Goal: Transaction & Acquisition: Book appointment/travel/reservation

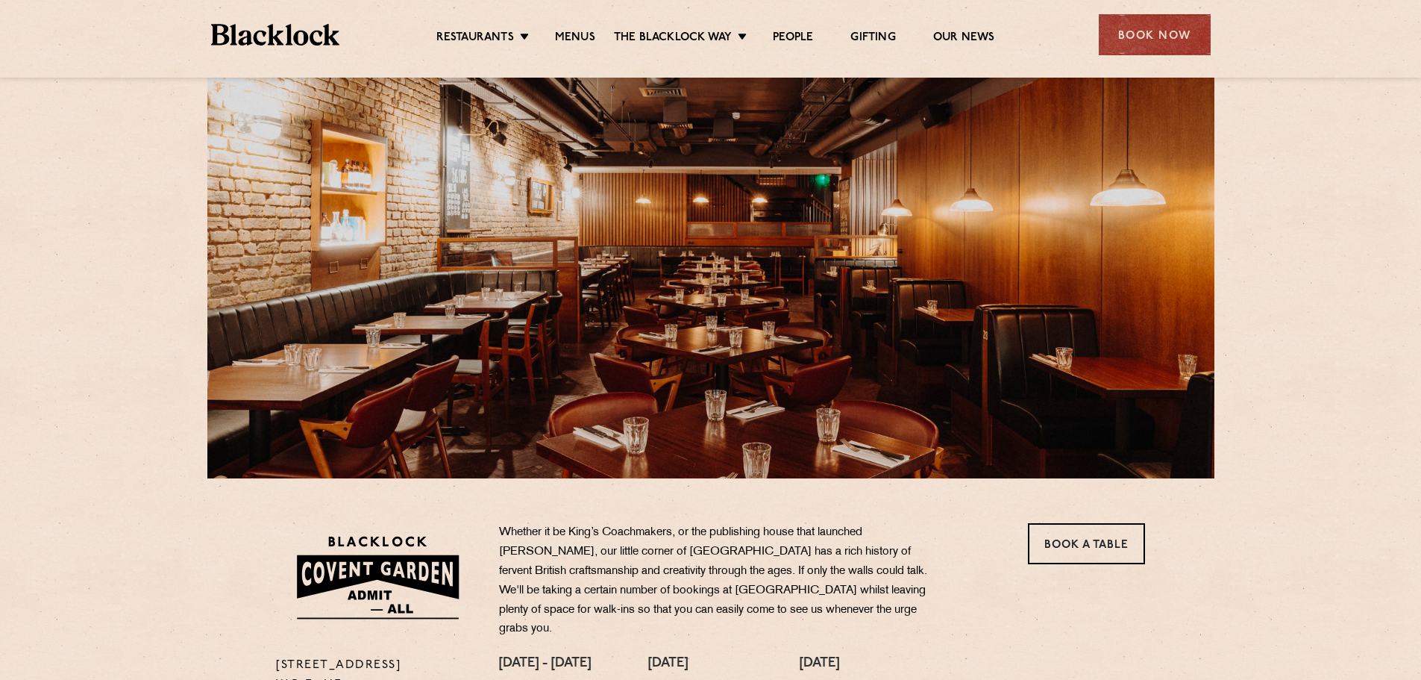
scroll to position [224, 0]
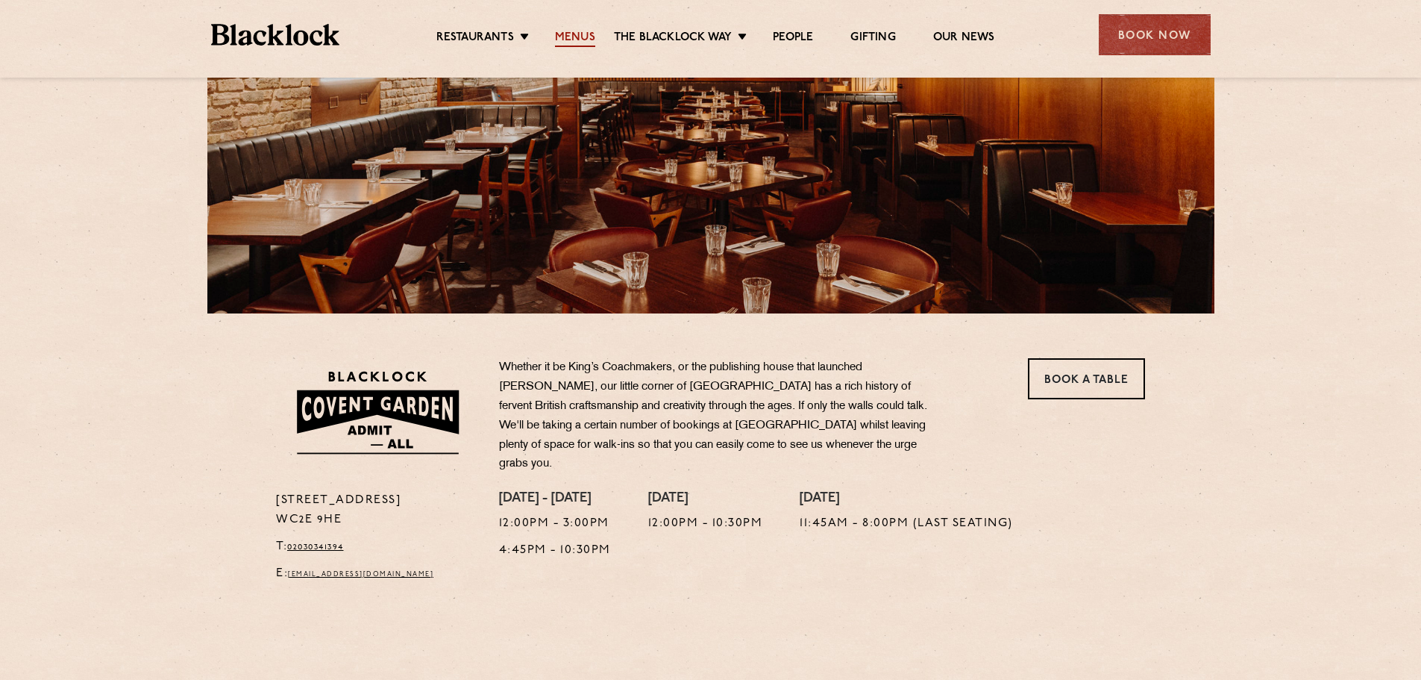
click at [583, 37] on link "Menus" at bounding box center [575, 39] width 40 height 16
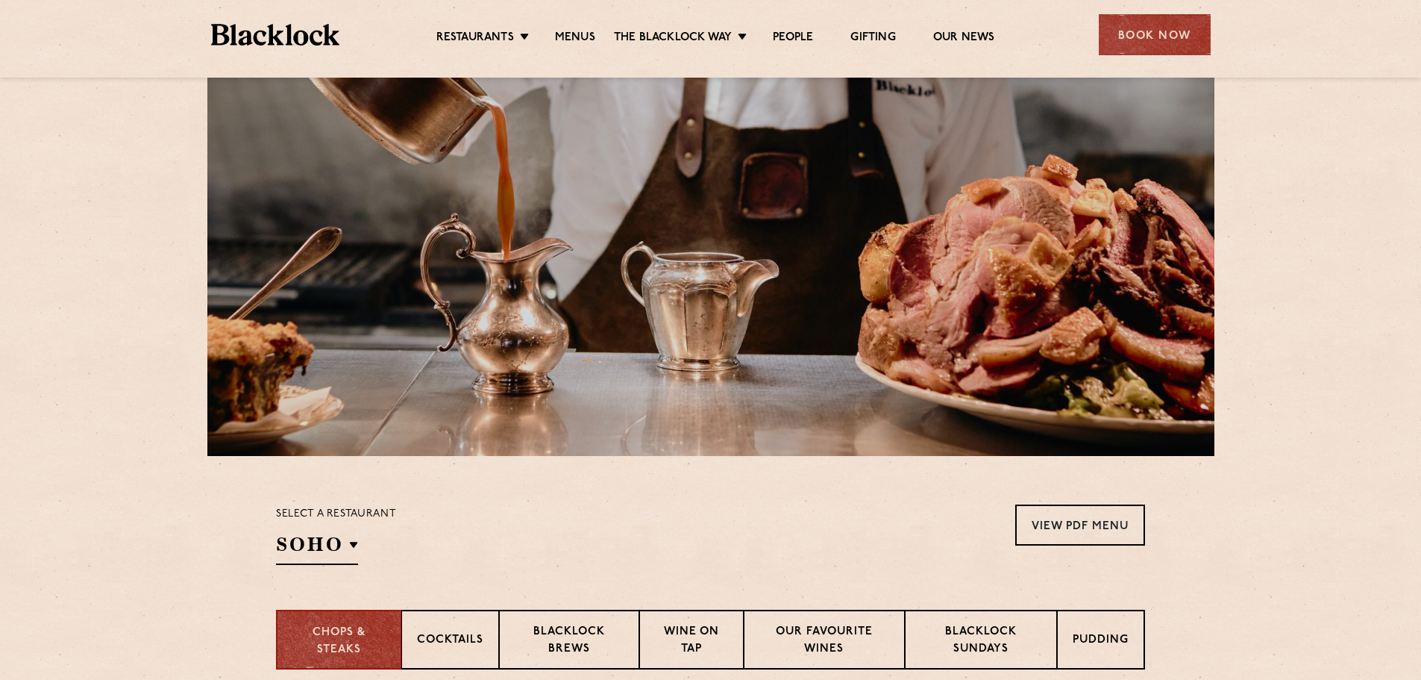
scroll to position [448, 0]
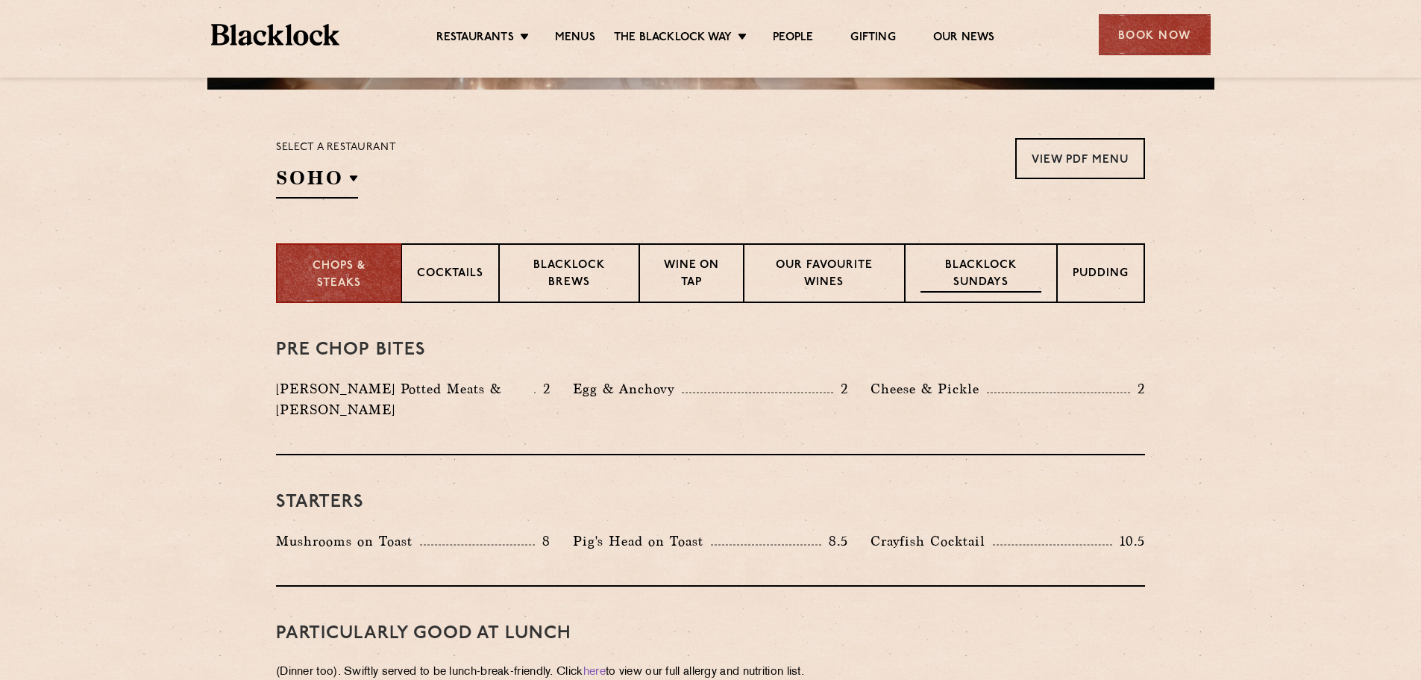
click at [971, 272] on p "Blacklock Sundays" at bounding box center [981, 274] width 121 height 35
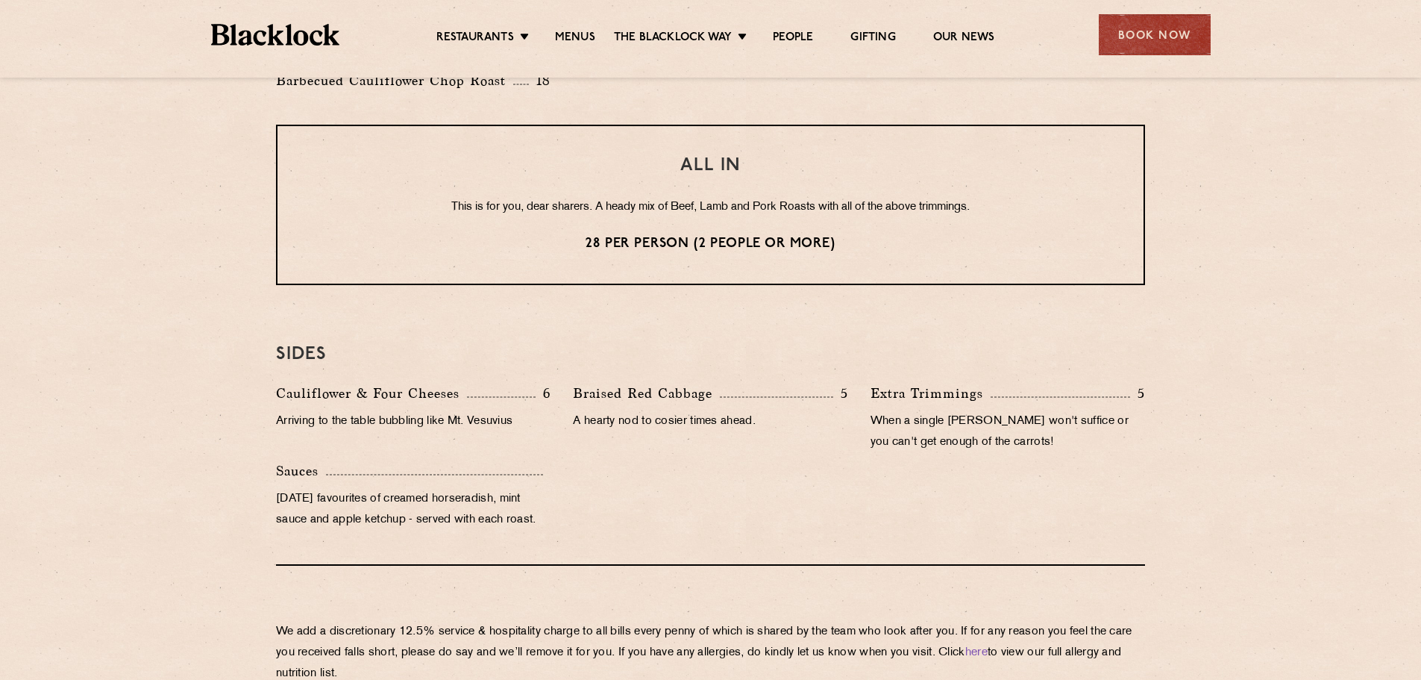
scroll to position [0, 0]
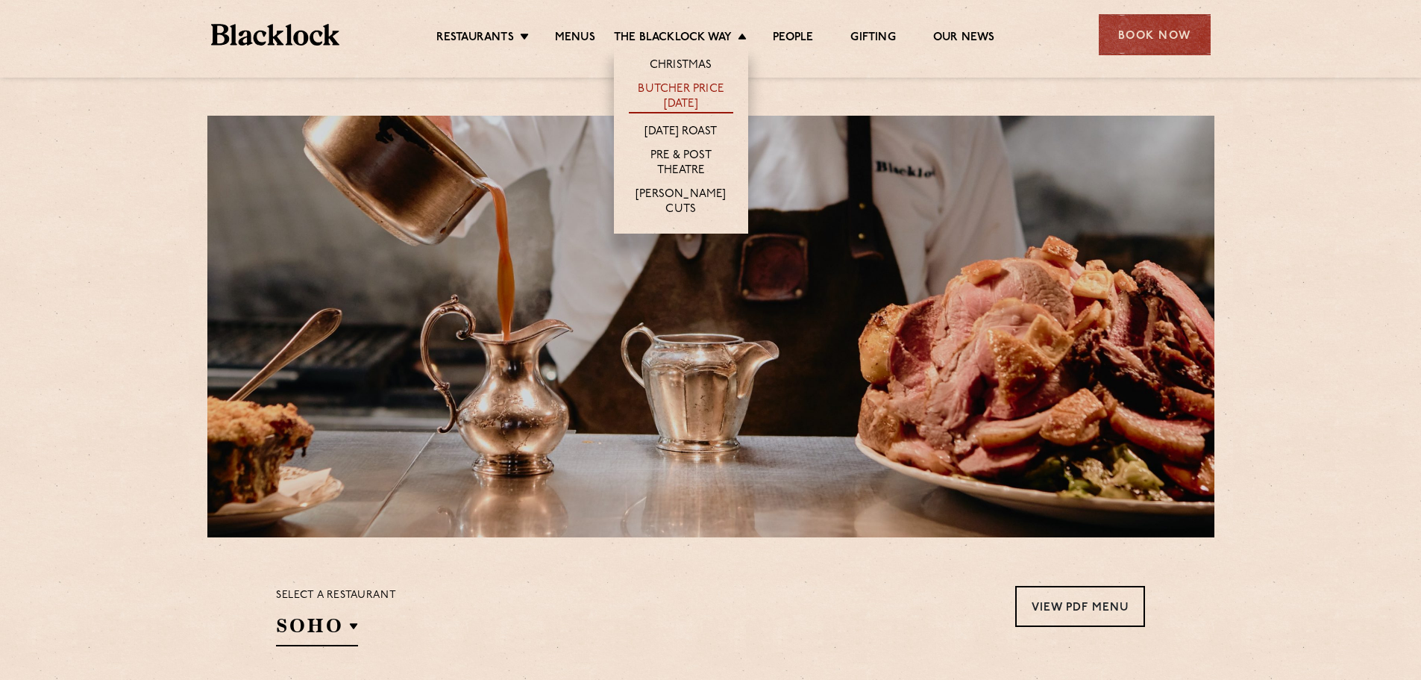
click at [686, 101] on link "Butcher Price [DATE]" at bounding box center [681, 97] width 104 height 31
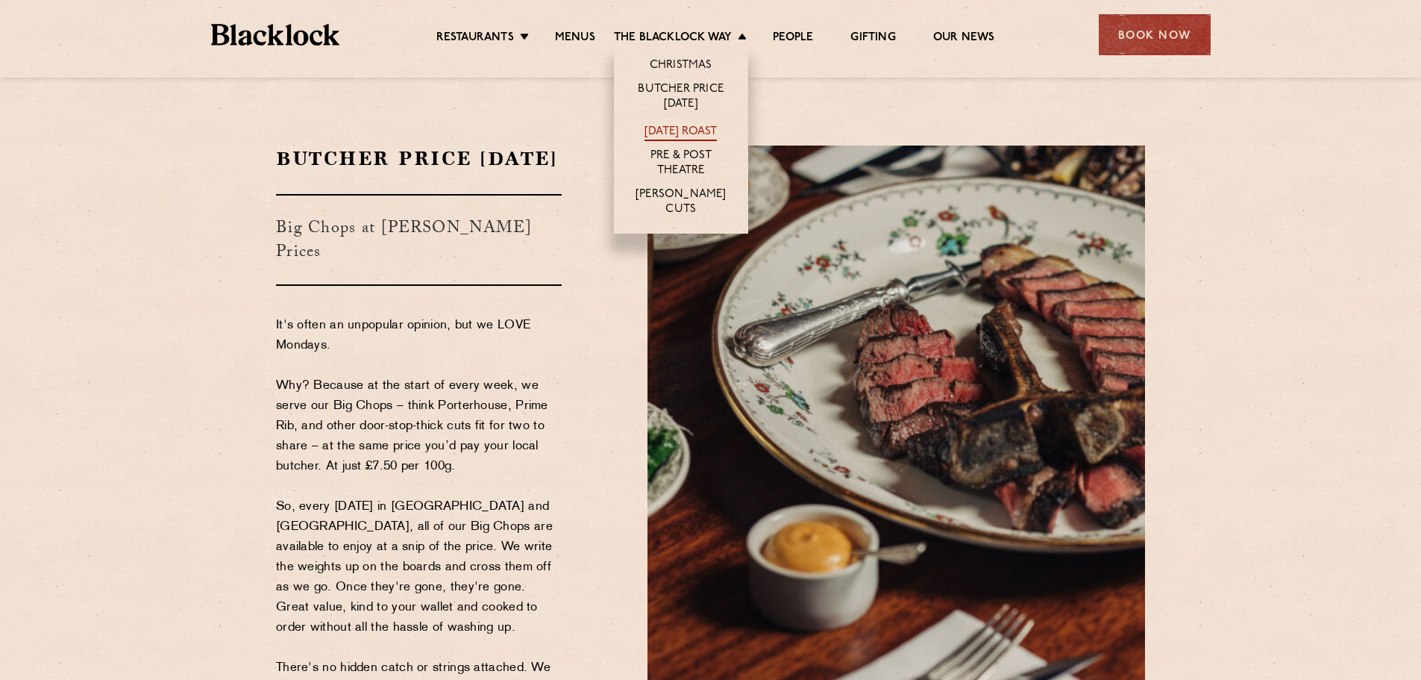
click at [684, 131] on link "[DATE] Roast" at bounding box center [681, 133] width 72 height 16
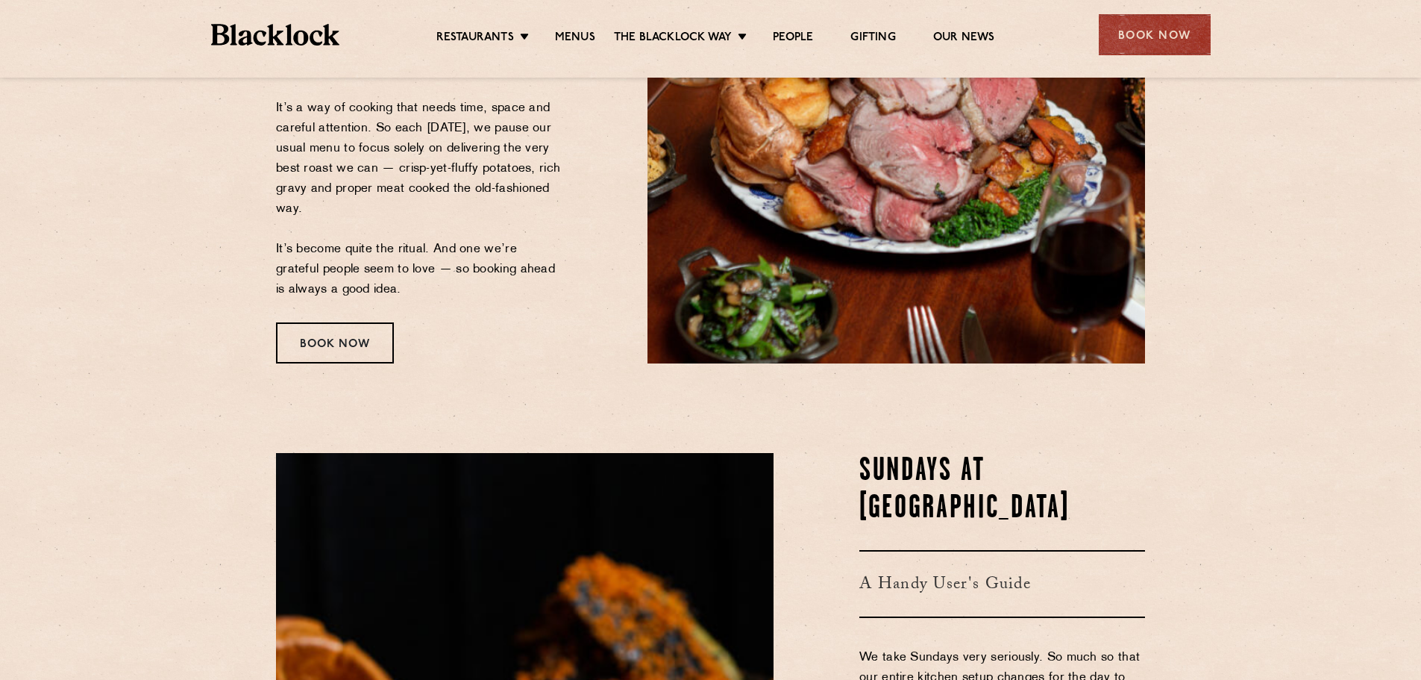
scroll to position [298, 0]
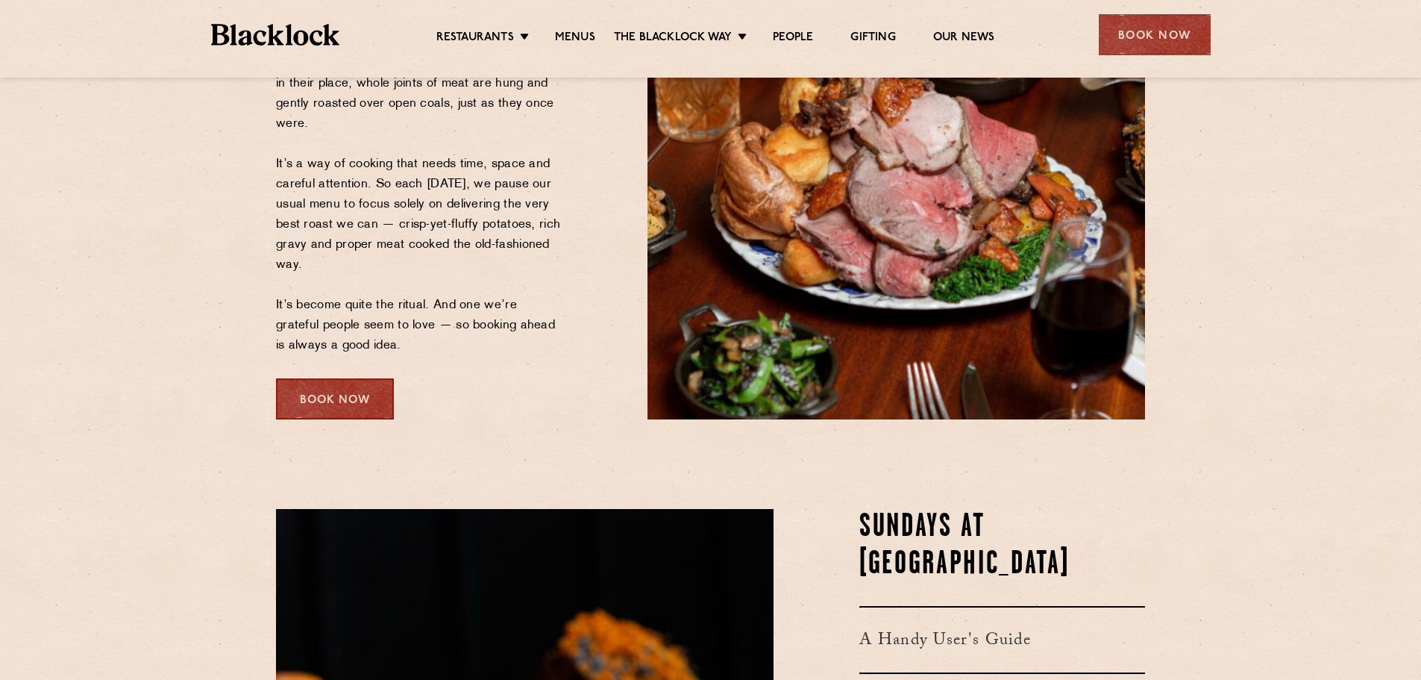
click at [347, 419] on div "Book Now" at bounding box center [335, 398] width 118 height 41
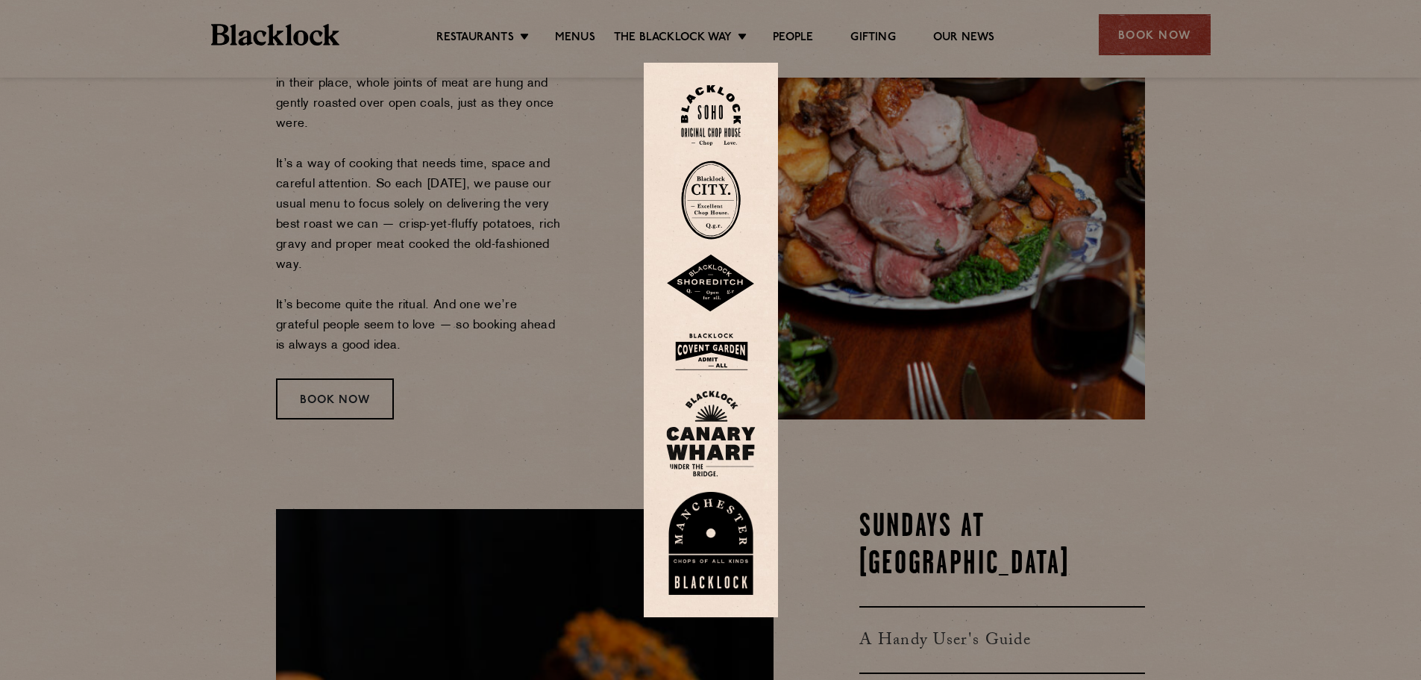
click at [718, 127] on img at bounding box center [711, 115] width 60 height 60
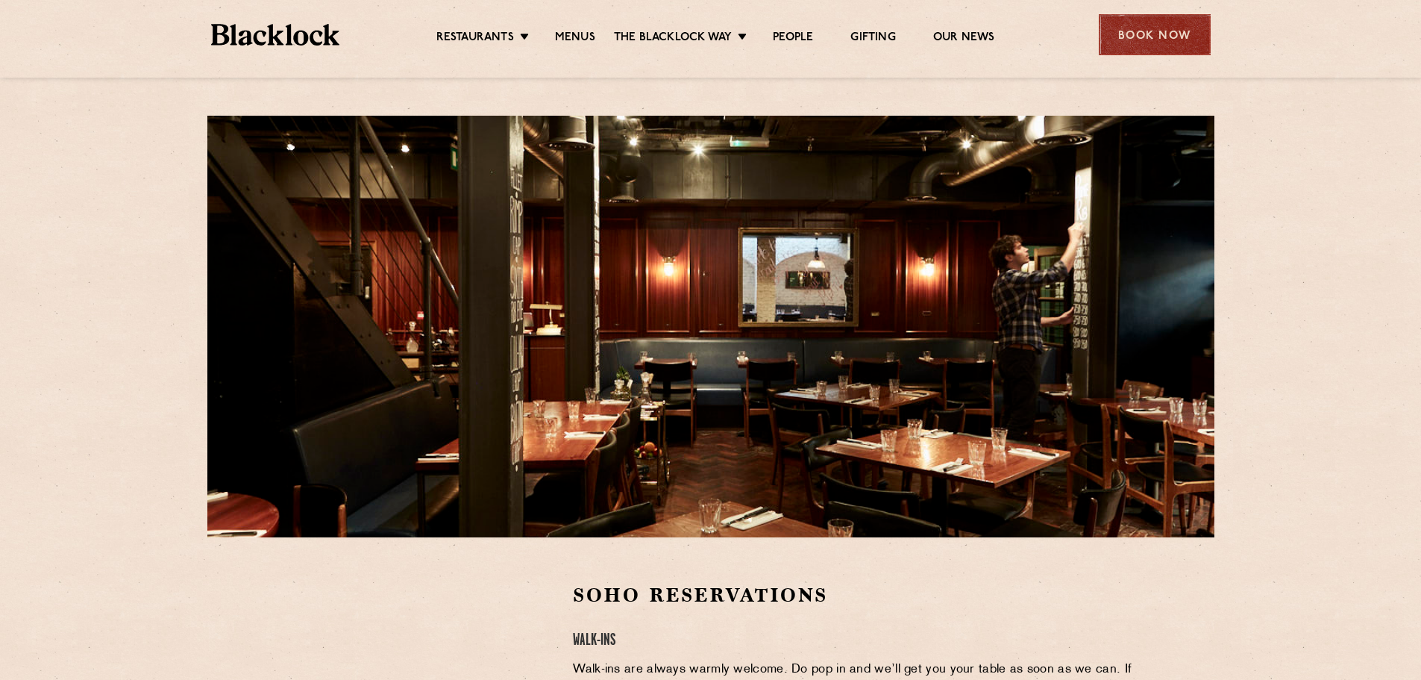
click at [1148, 35] on div "Book Now" at bounding box center [1155, 34] width 112 height 41
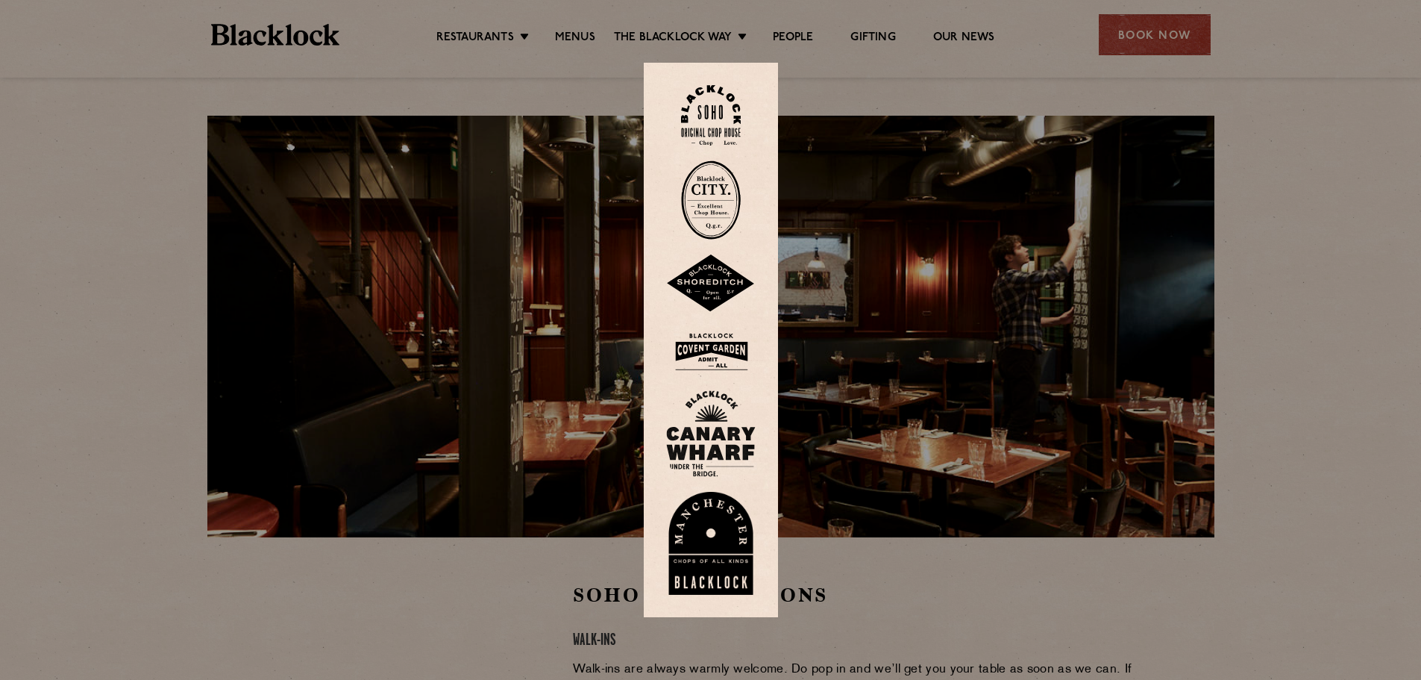
click at [725, 352] on img at bounding box center [711, 352] width 90 height 48
